Goal: Information Seeking & Learning: Learn about a topic

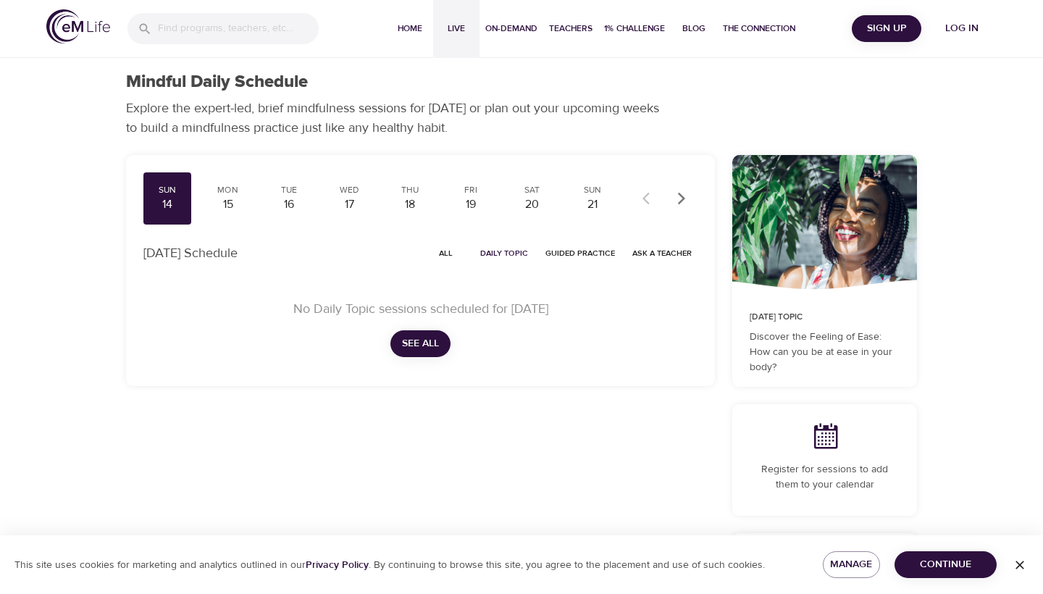
click at [466, 36] on button "Live" at bounding box center [456, 29] width 46 height 58
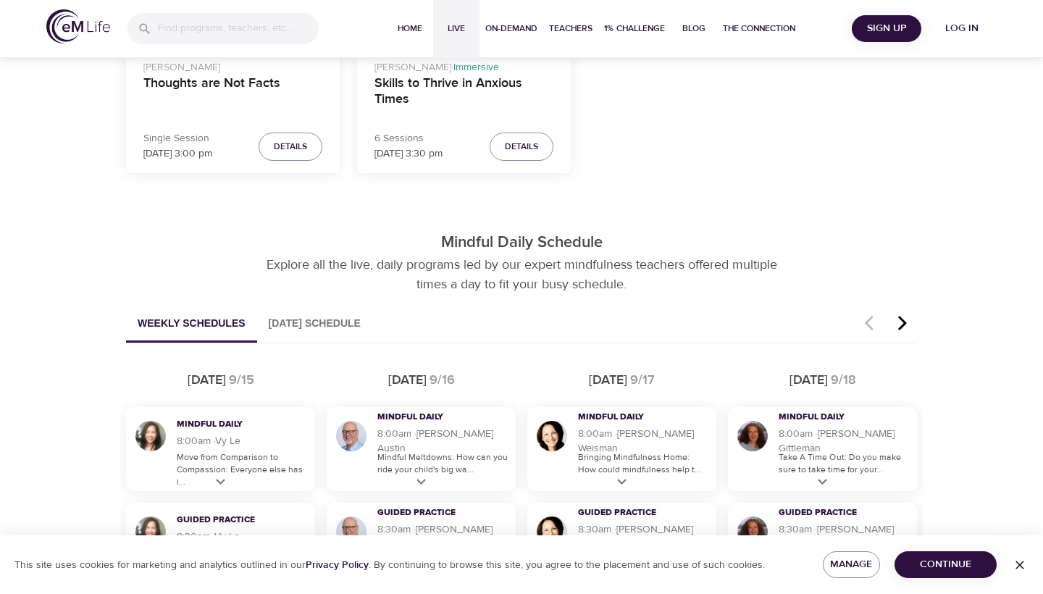
scroll to position [722, 0]
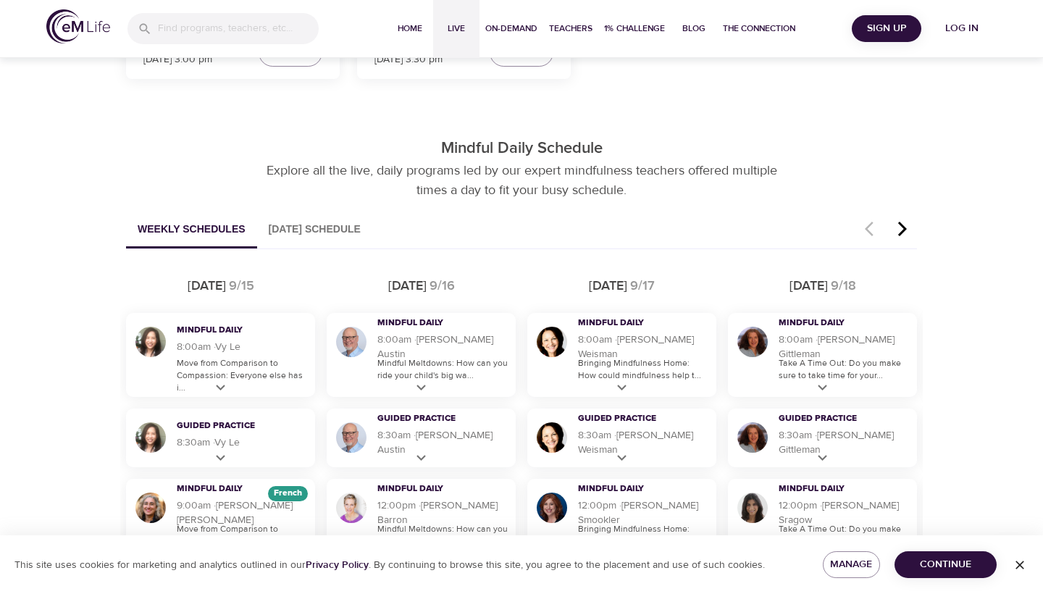
click at [963, 29] on span "Log in" at bounding box center [962, 29] width 58 height 18
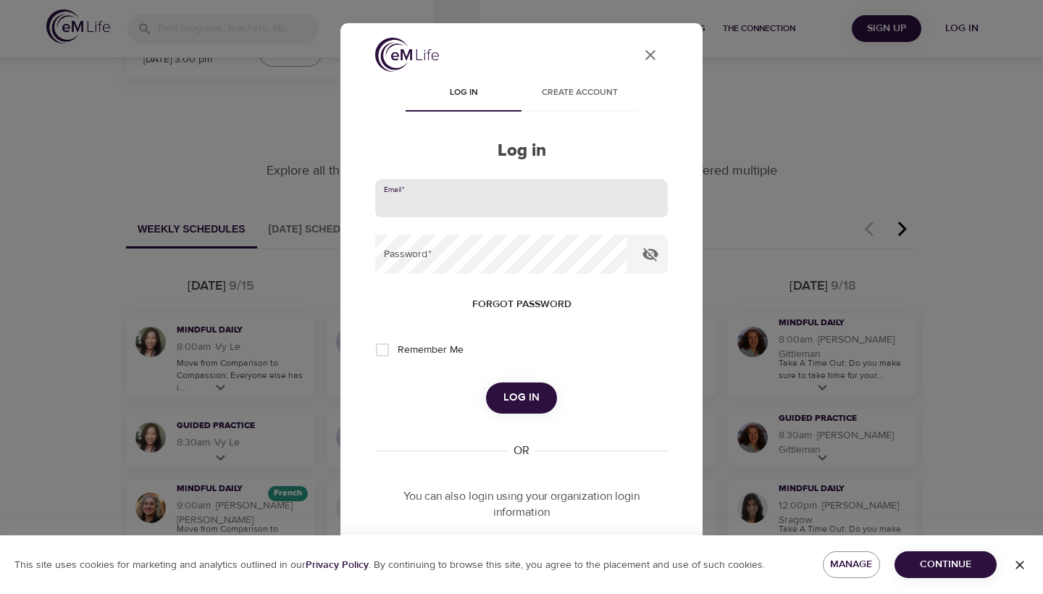
type input "[EMAIL_ADDRESS][DOMAIN_NAME]"
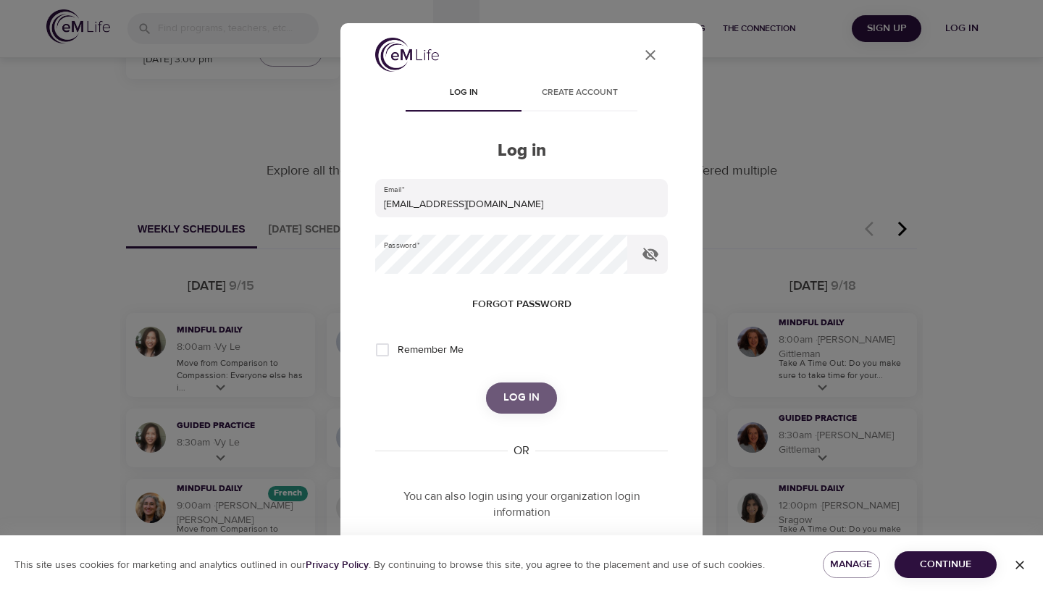
click at [525, 403] on span "Log in" at bounding box center [521, 397] width 36 height 19
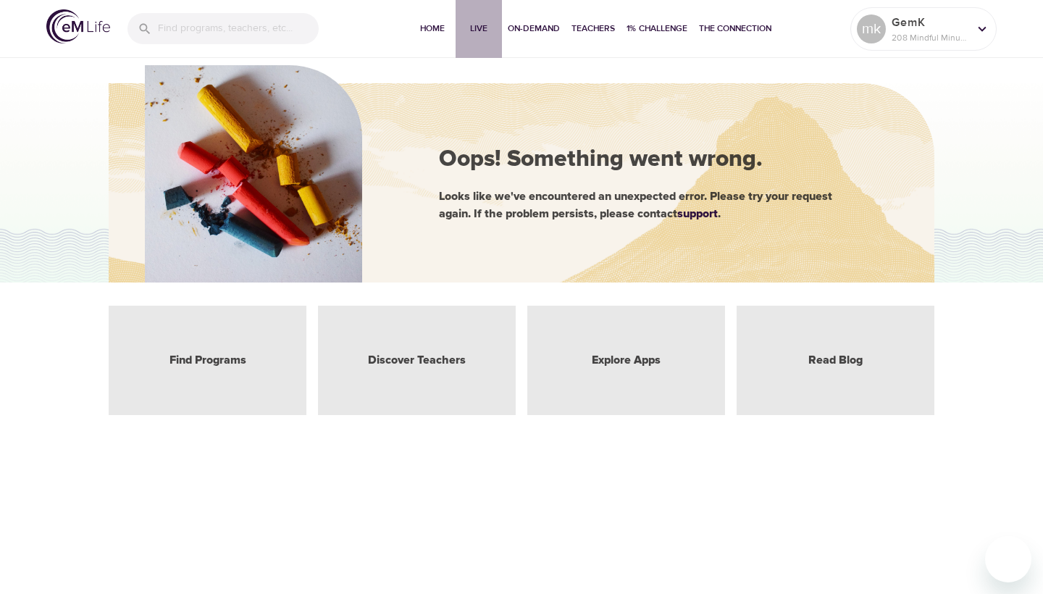
click at [475, 27] on span "Live" at bounding box center [478, 28] width 35 height 15
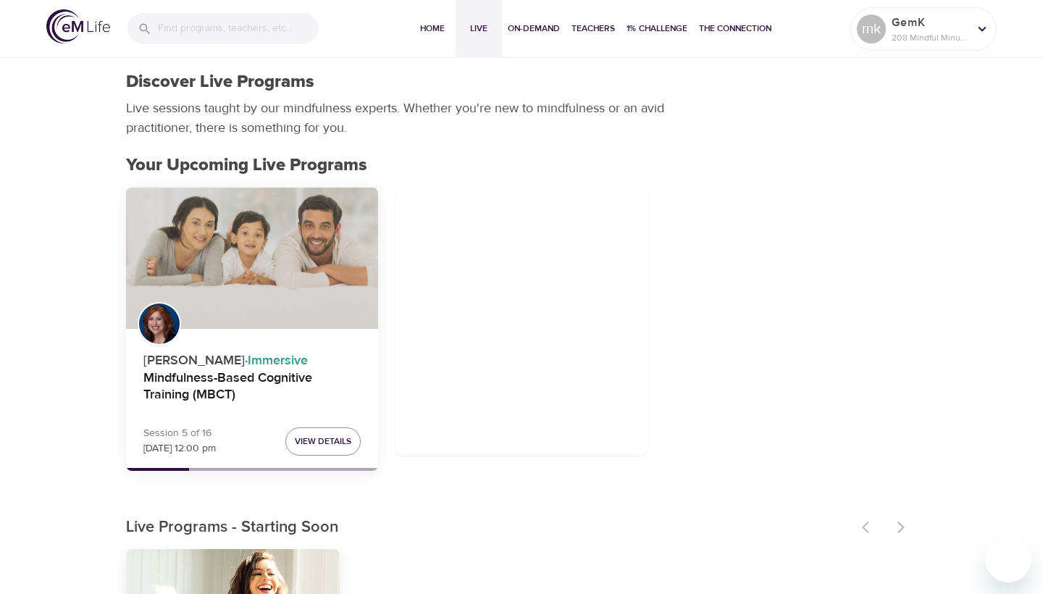
click at [293, 308] on div "Mindfulness-Based Cognitive Training (MBCT)" at bounding box center [252, 259] width 252 height 142
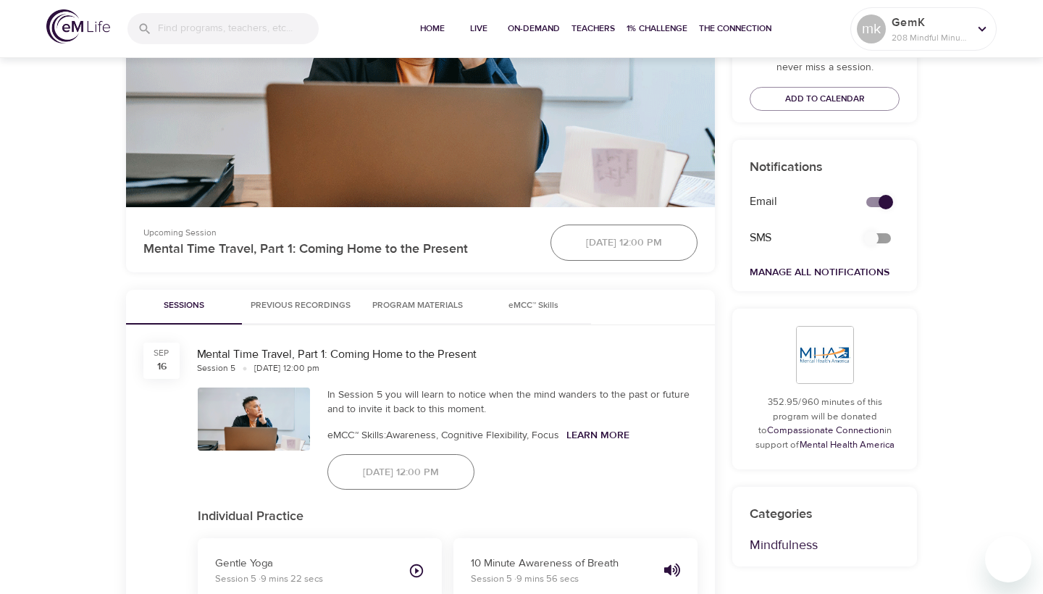
scroll to position [683, 0]
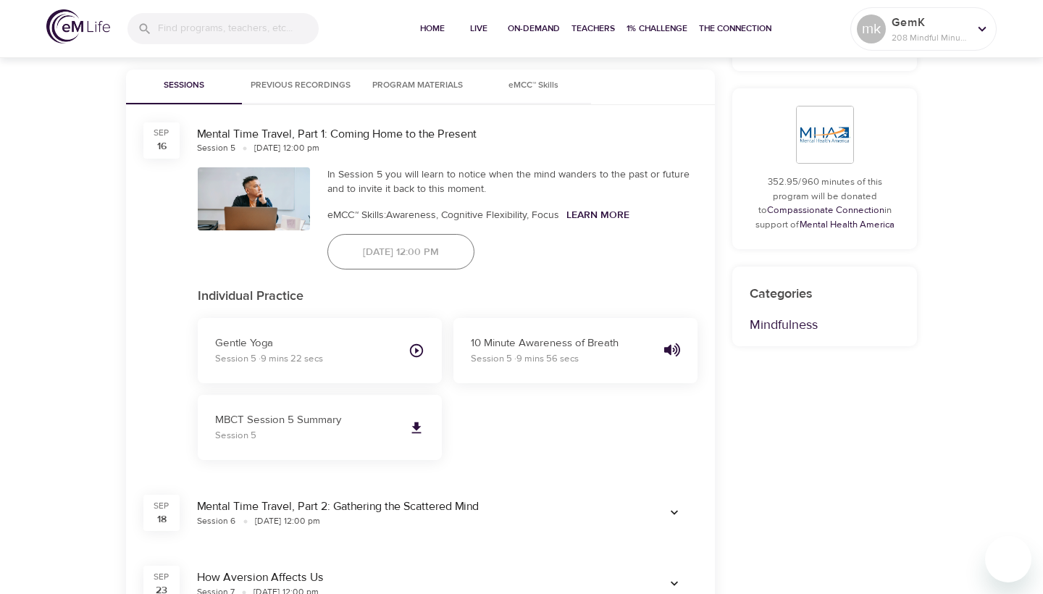
click at [426, 93] on span "Program Materials" at bounding box center [417, 85] width 98 height 15
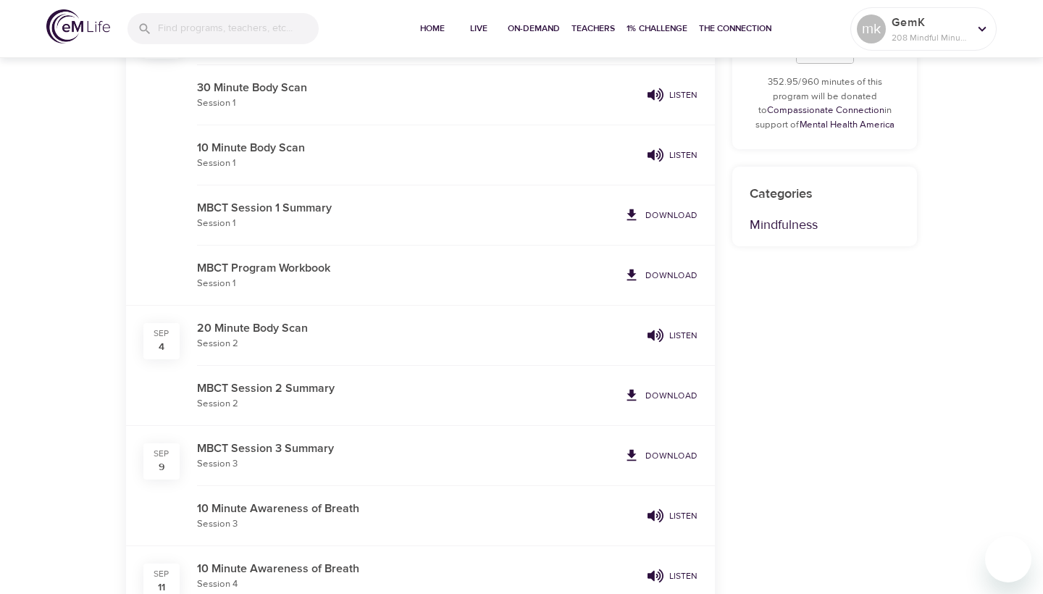
scroll to position [786, 0]
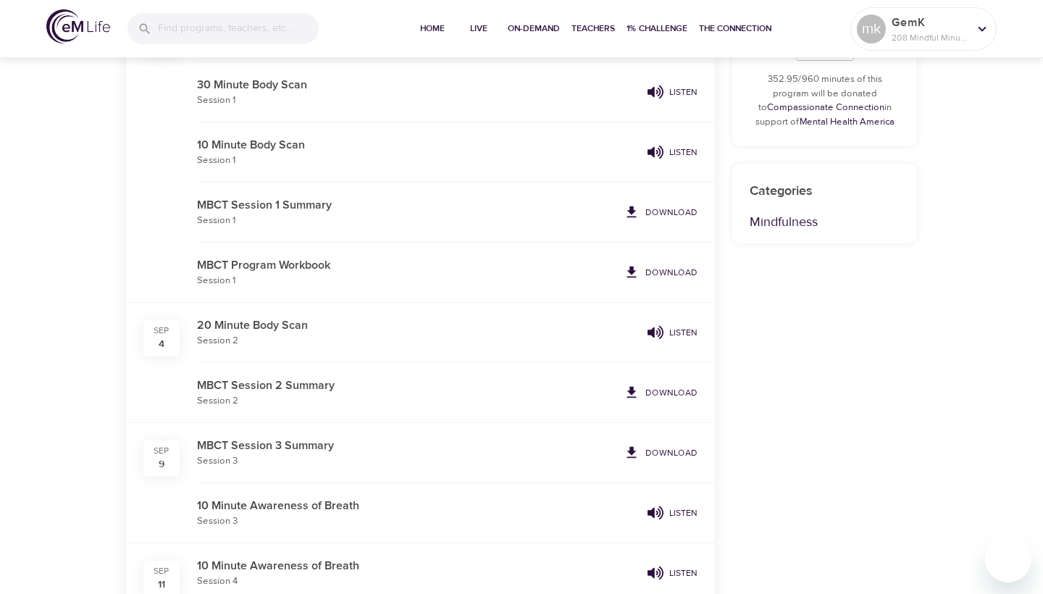
click at [523, 153] on p "10 Minute Body Scan" at bounding box center [419, 144] width 445 height 17
click at [667, 160] on span "Listen" at bounding box center [672, 152] width 50 height 16
